Goal: Navigation & Orientation: Find specific page/section

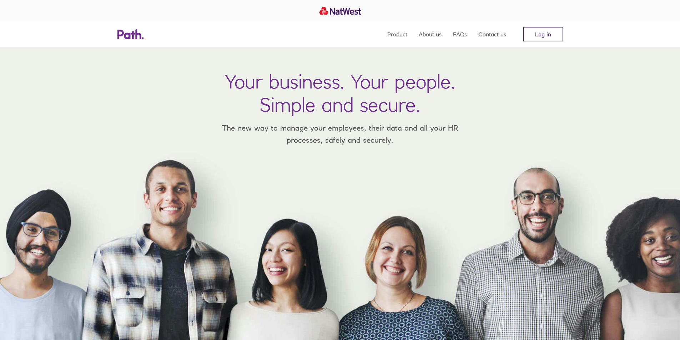
click at [532, 33] on link "Log in" at bounding box center [543, 34] width 40 height 14
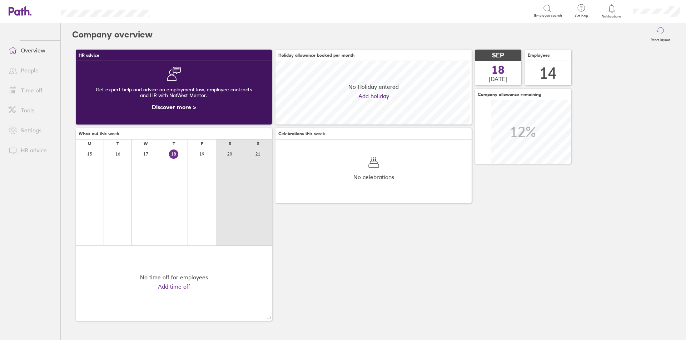
scroll to position [64, 196]
click at [23, 92] on link "Time off" at bounding box center [31, 90] width 57 height 14
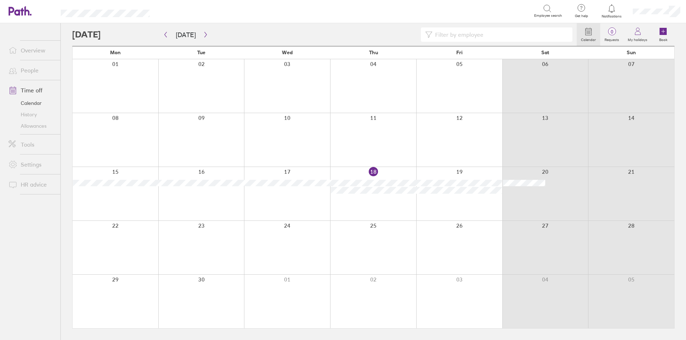
click at [36, 70] on link "People" at bounding box center [31, 70] width 57 height 14
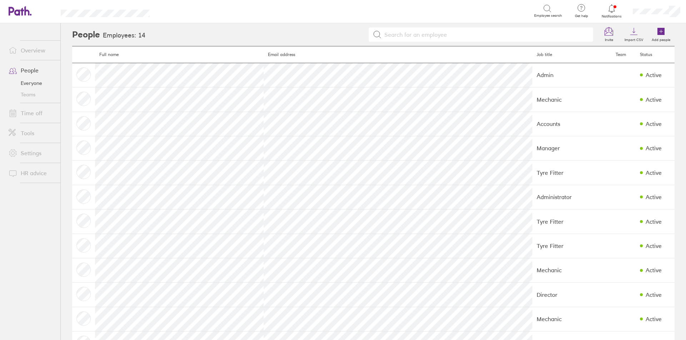
click at [614, 9] on icon at bounding box center [611, 8] width 9 height 9
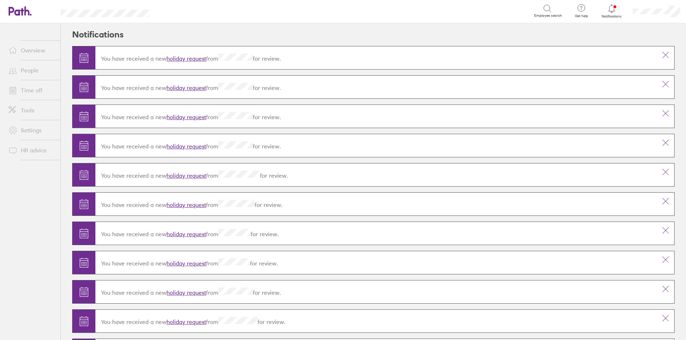
click at [397, 0] on div "Search Employee search" at bounding box center [363, 11] width 405 height 22
